Goal: Entertainment & Leisure: Consume media (video, audio)

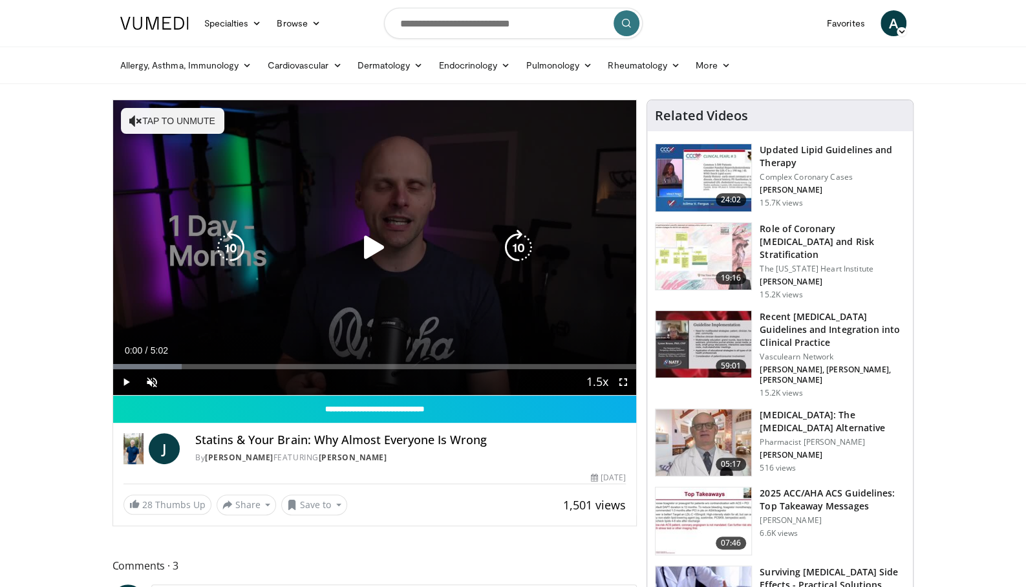
click at [372, 249] on icon "Video Player" at bounding box center [374, 248] width 36 height 36
click at [150, 381] on span "Video Player" at bounding box center [152, 382] width 26 height 26
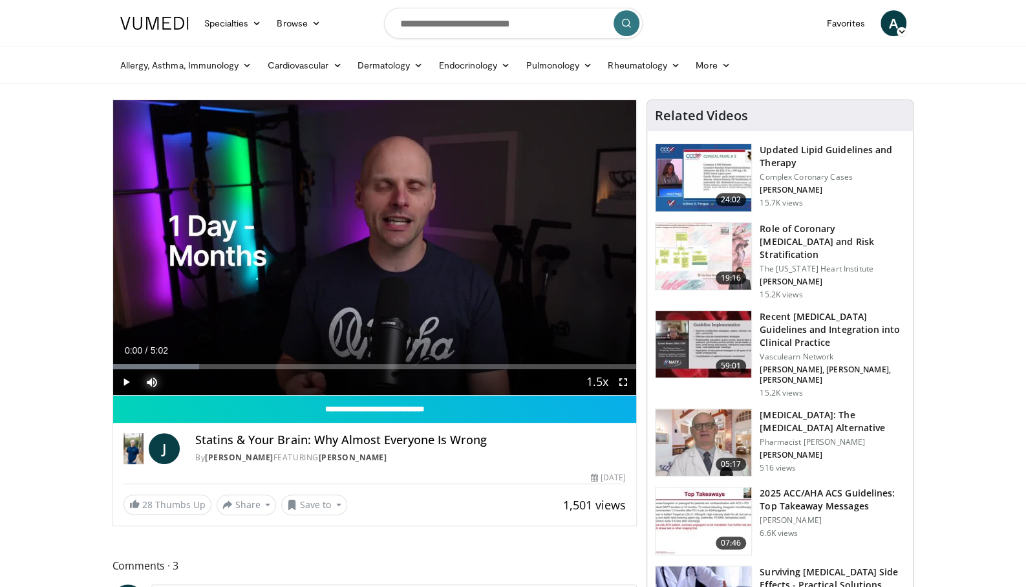
drag, startPoint x: 121, startPoint y: 368, endPoint x: 95, endPoint y: 365, distance: 26.1
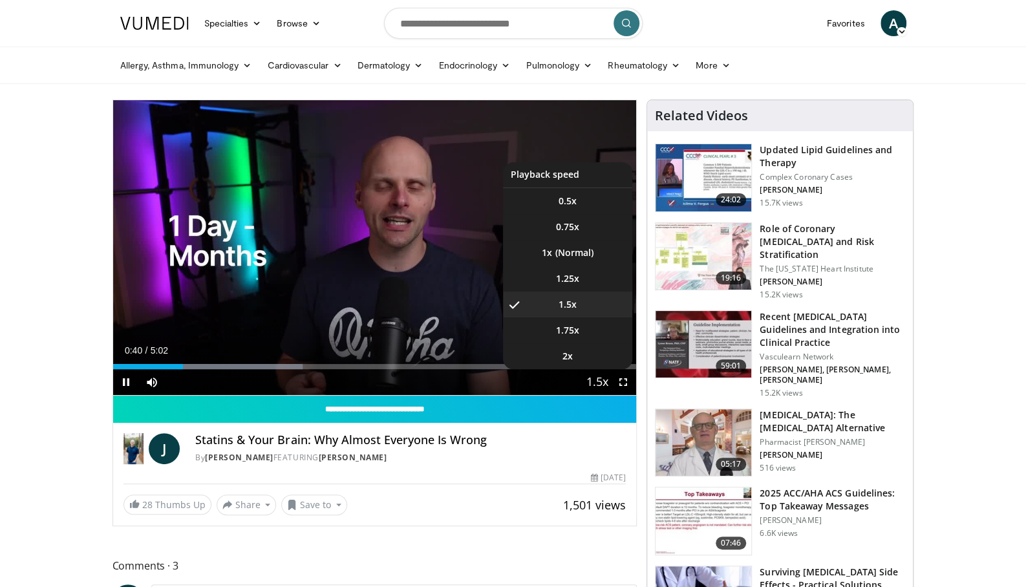
click at [598, 382] on span "Video Player" at bounding box center [597, 383] width 18 height 26
click at [572, 276] on span "1.25x" at bounding box center [567, 278] width 23 height 13
